Goal: Task Accomplishment & Management: Manage account settings

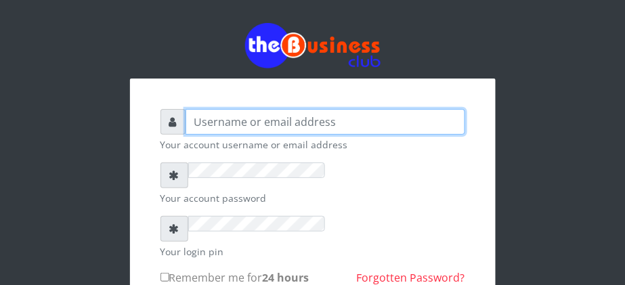
click at [186, 109] on input "text" at bounding box center [326, 122] width 280 height 26
type input "[EMAIL_ADDRESS][DOMAIN_NAME]"
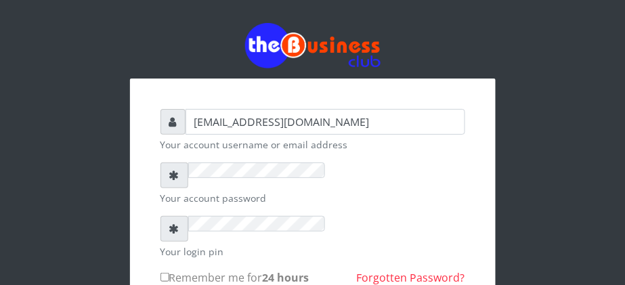
click at [465, 162] on div "Your account password" at bounding box center [312, 183] width 305 height 43
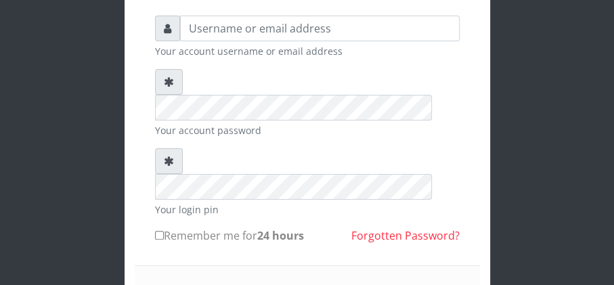
scroll to position [83, 0]
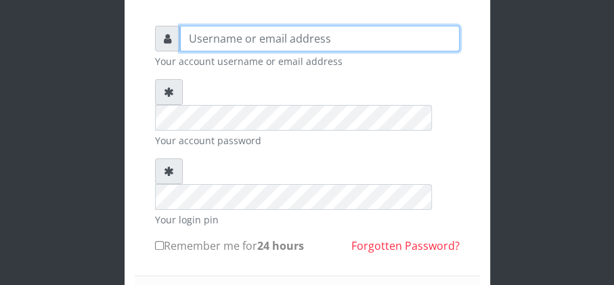
click at [283, 47] on input "text" at bounding box center [320, 39] width 280 height 26
type input "[EMAIL_ADDRESS][DOMAIN_NAME]"
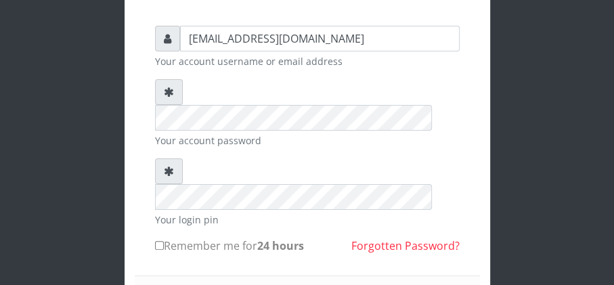
click at [156, 241] on input "Remember me for 24 hours" at bounding box center [159, 245] width 9 height 9
checkbox input "true"
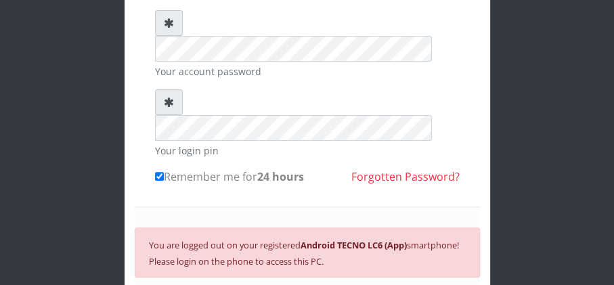
scroll to position [155, 0]
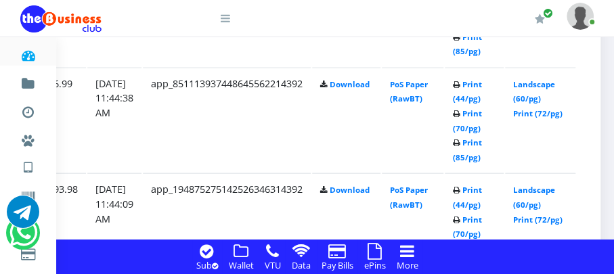
scroll to position [1454, 240]
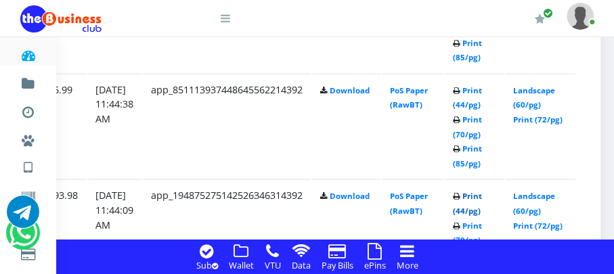
click at [477, 192] on link "Print (44/pg)" at bounding box center [467, 203] width 29 height 25
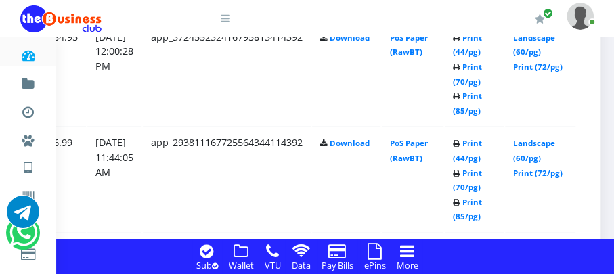
scroll to position [1824, 240]
